Goal: Information Seeking & Learning: Learn about a topic

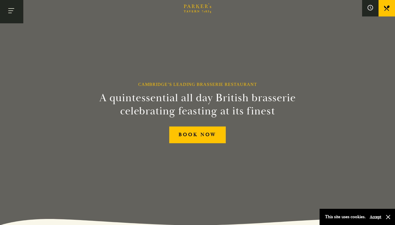
click at [12, 15] on button "Toggle navigation" at bounding box center [11, 11] width 23 height 23
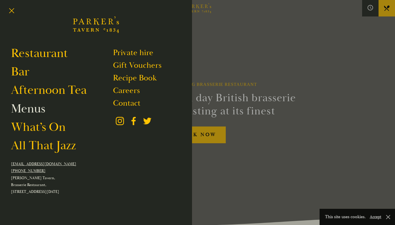
click at [29, 111] on link "Menus" at bounding box center [28, 108] width 34 height 15
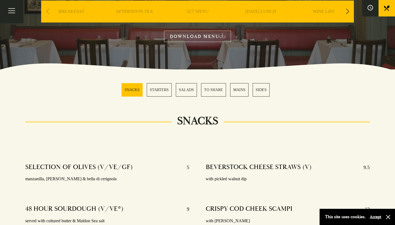
scroll to position [97, 0]
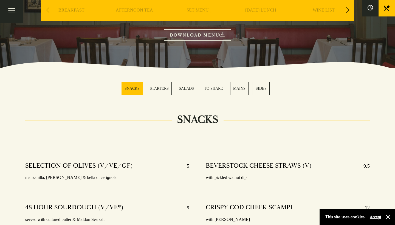
click at [239, 80] on section "SNACKS STARTERS SALADS TO SHARE MAINS SIDES" at bounding box center [197, 88] width 395 height 41
click at [240, 91] on link "MAINS" at bounding box center [239, 88] width 18 height 13
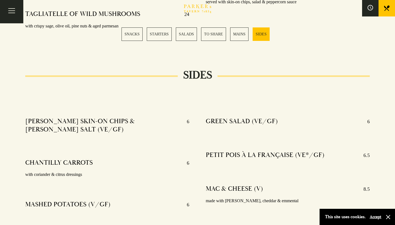
scroll to position [1285, 0]
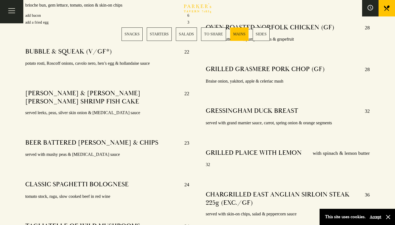
click at [133, 37] on link "SNACKS" at bounding box center [132, 33] width 21 height 13
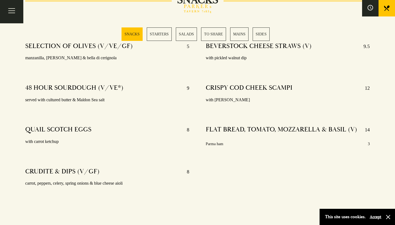
click at [241, 37] on link "MAINS" at bounding box center [239, 33] width 18 height 13
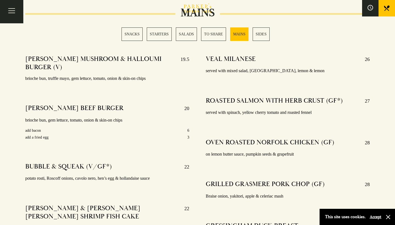
scroll to position [959, 0]
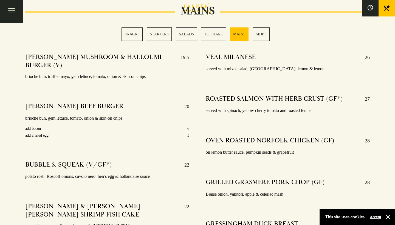
click at [190, 32] on link "SALADS" at bounding box center [186, 33] width 21 height 13
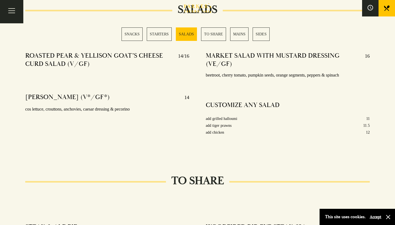
scroll to position [681, 0]
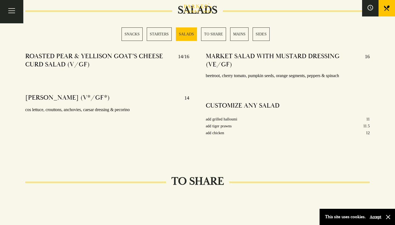
click at [237, 34] on link "MAINS" at bounding box center [239, 33] width 18 height 13
